Goal: Information Seeking & Learning: Learn about a topic

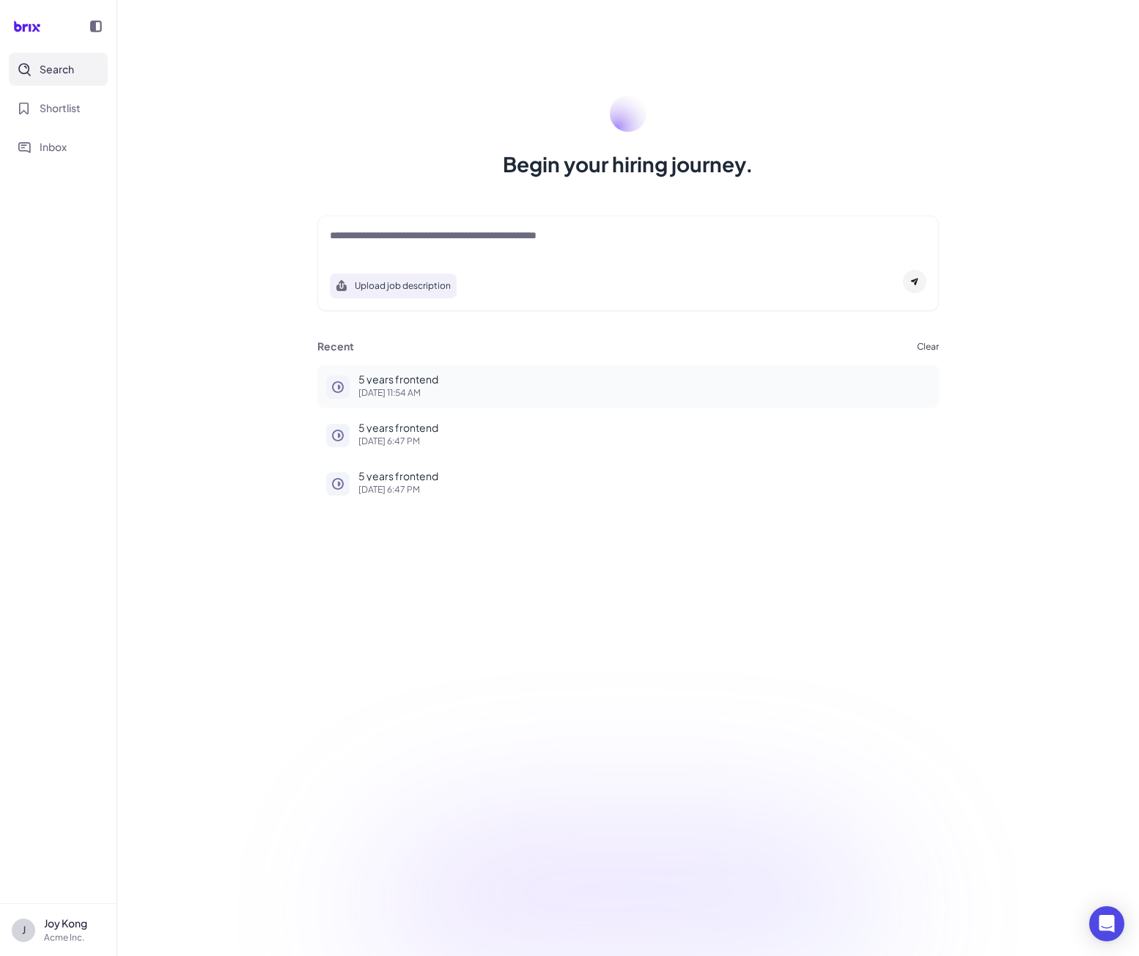
click at [369, 381] on p "5 years frontend" at bounding box center [644, 379] width 572 height 10
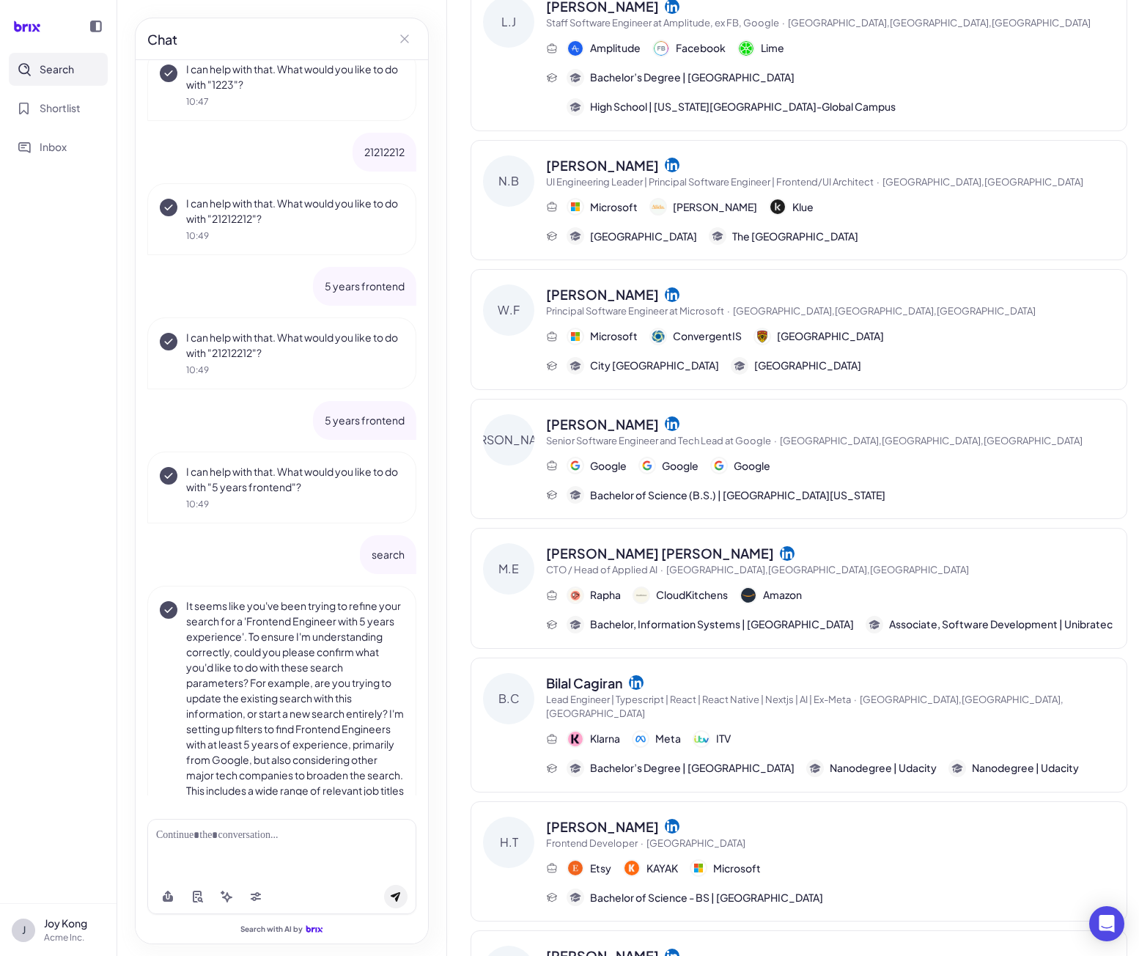
scroll to position [393, 0]
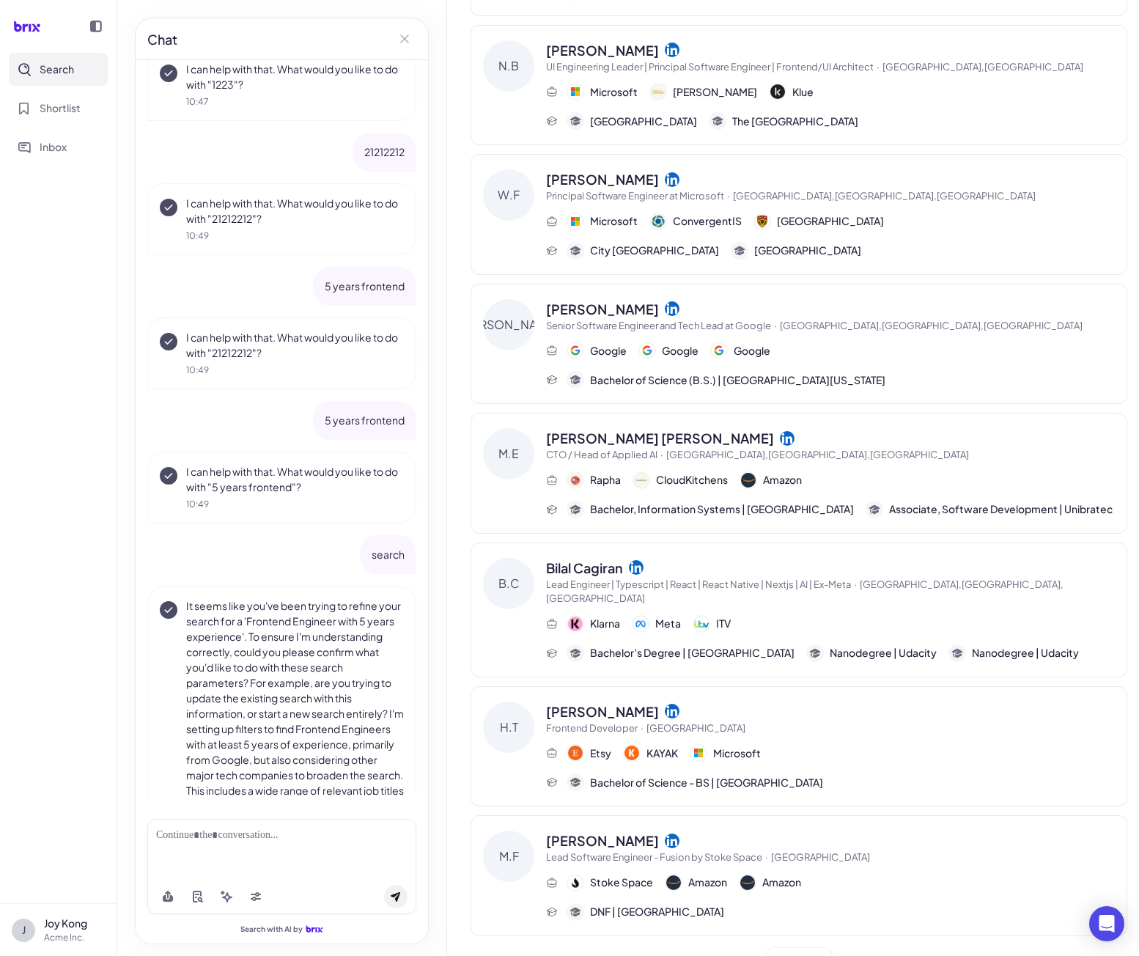
click at [460, 533] on div "[PERSON_NAME] [PERSON_NAME] Senior Frontend Developer || React, Angular, Typesc…" at bounding box center [799, 291] width 680 height 1369
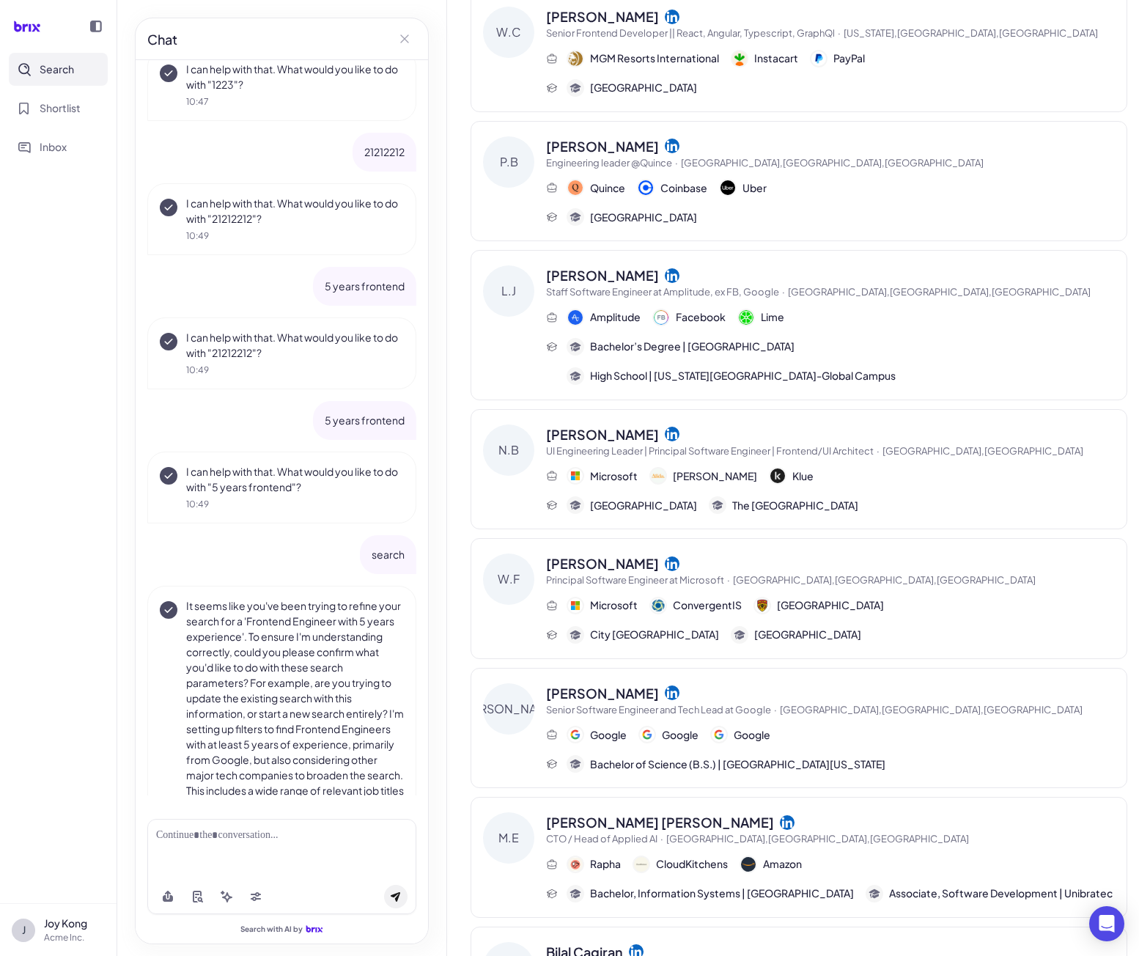
scroll to position [0, 0]
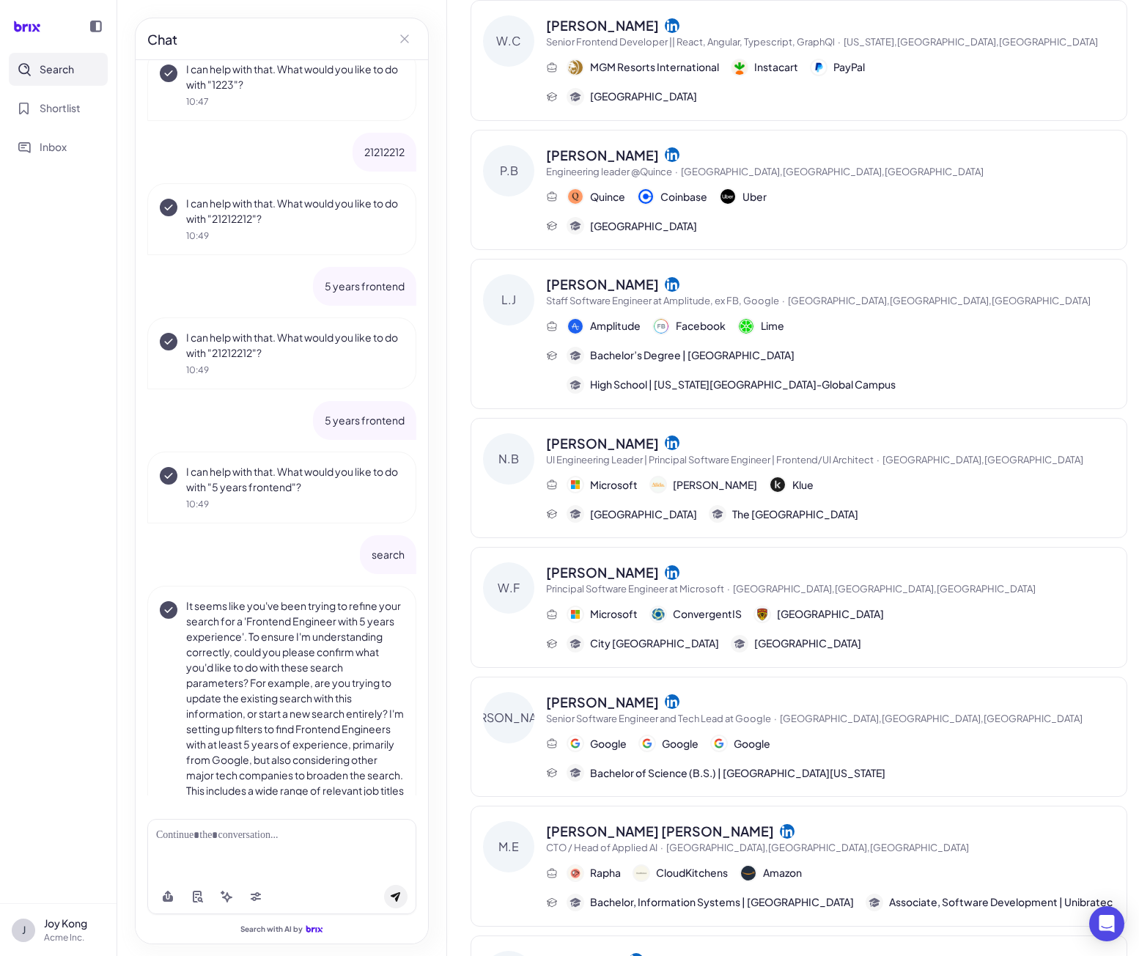
drag, startPoint x: 63, startPoint y: 490, endPoint x: 73, endPoint y: 482, distance: 12.0
click at [63, 490] on nav "Search Shortlist Inbox" at bounding box center [58, 478] width 117 height 850
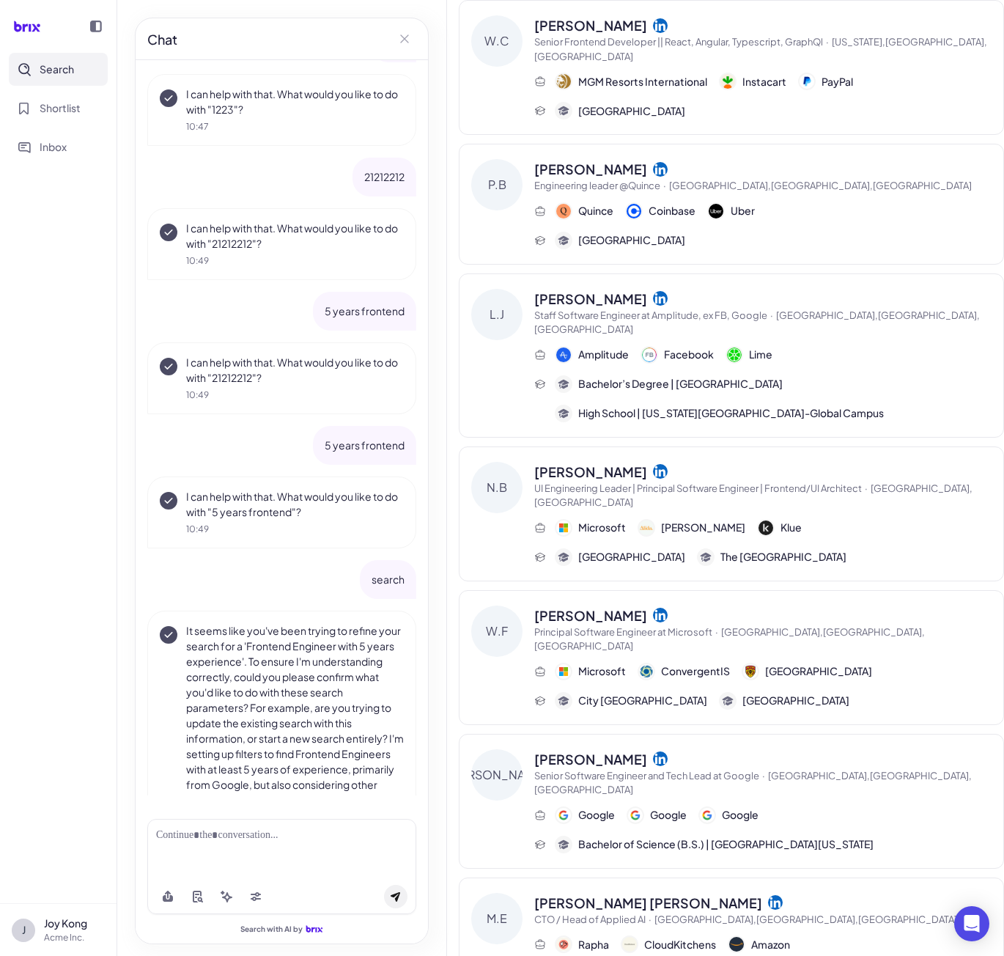
scroll to position [918, 0]
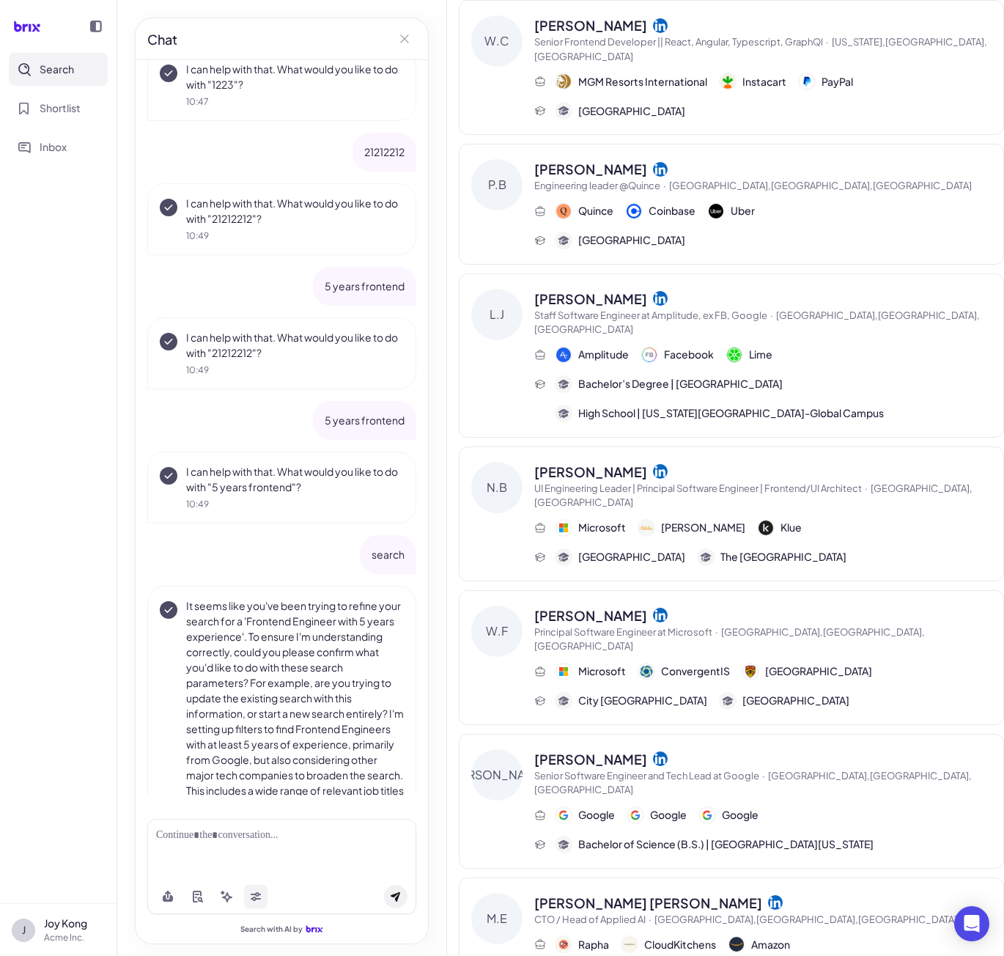
click at [254, 888] on button at bounding box center [255, 896] width 23 height 23
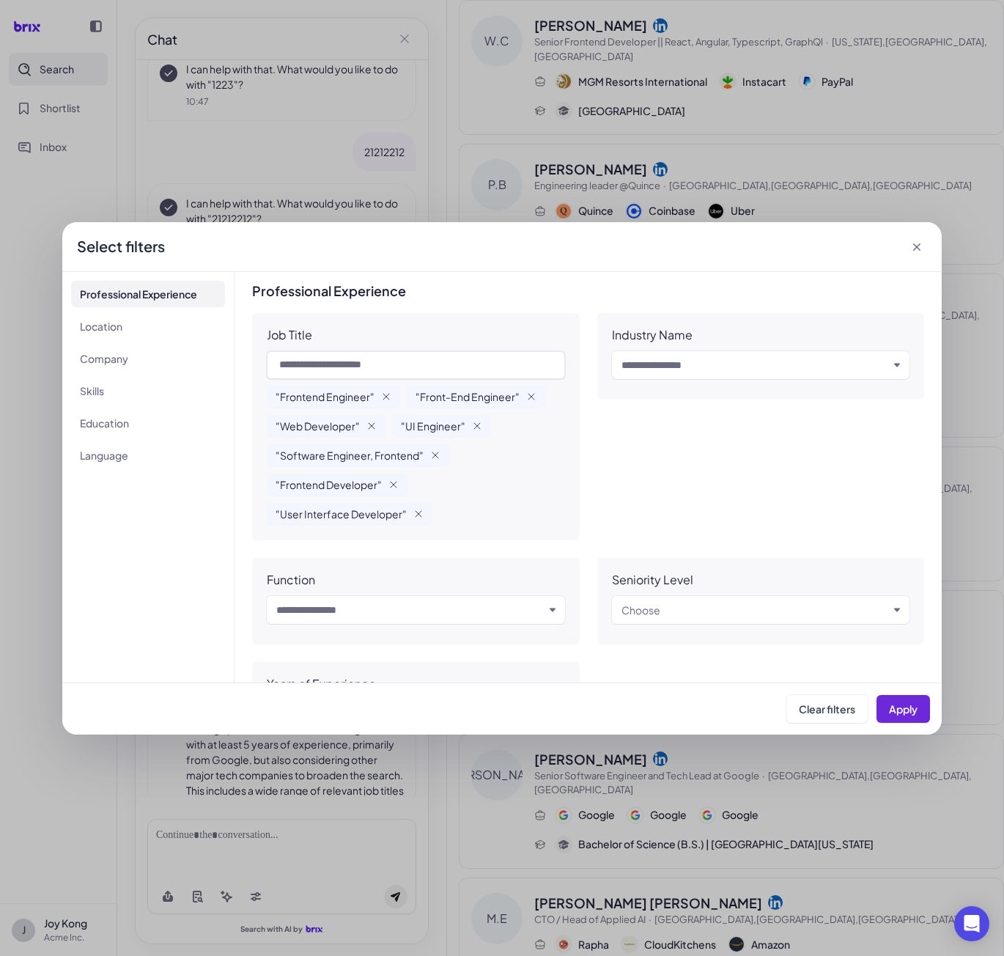
click at [916, 246] on icon at bounding box center [916, 246] width 7 height 7
